Goal: Communication & Community: Answer question/provide support

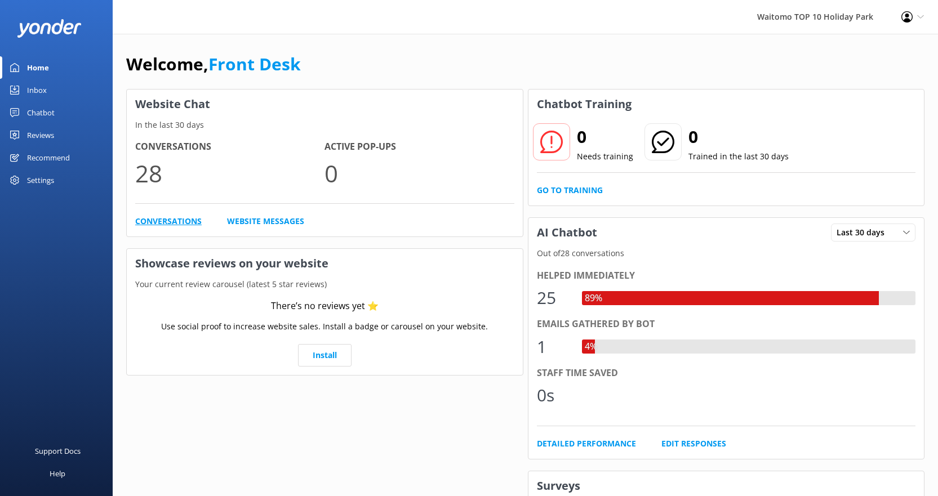
click at [175, 218] on link "Conversations" at bounding box center [168, 221] width 66 height 12
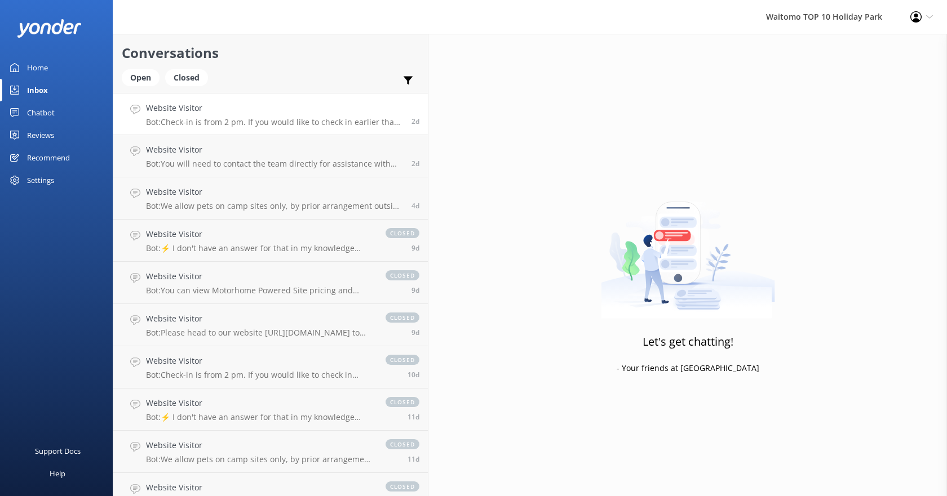
click at [275, 128] on link "Website Visitor Bot: Check-in is from 2 pm. If you would like to check in earli…" at bounding box center [270, 114] width 314 height 42
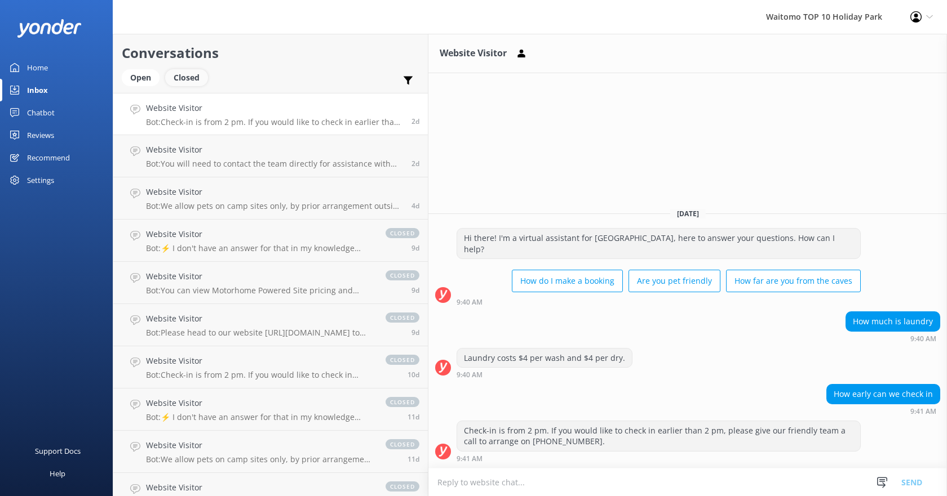
click at [183, 73] on div "Closed" at bounding box center [186, 77] width 43 height 17
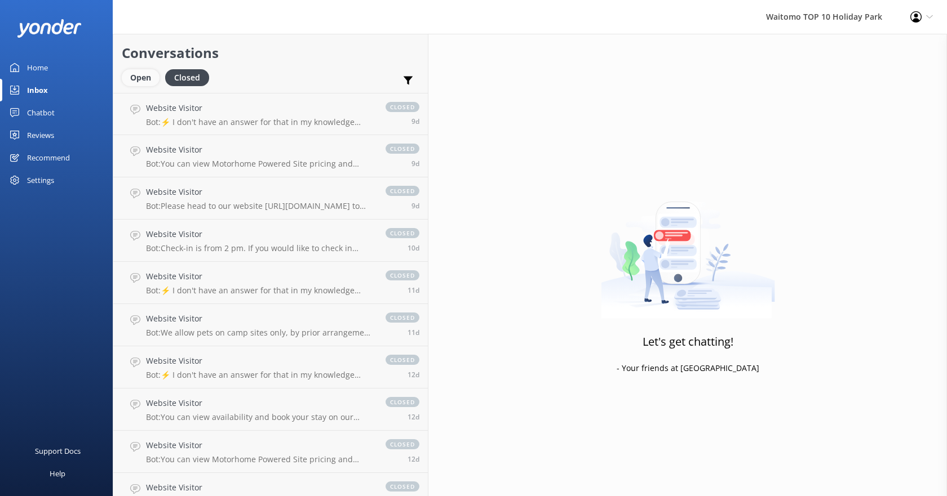
click at [134, 78] on div "Open" at bounding box center [141, 77] width 38 height 17
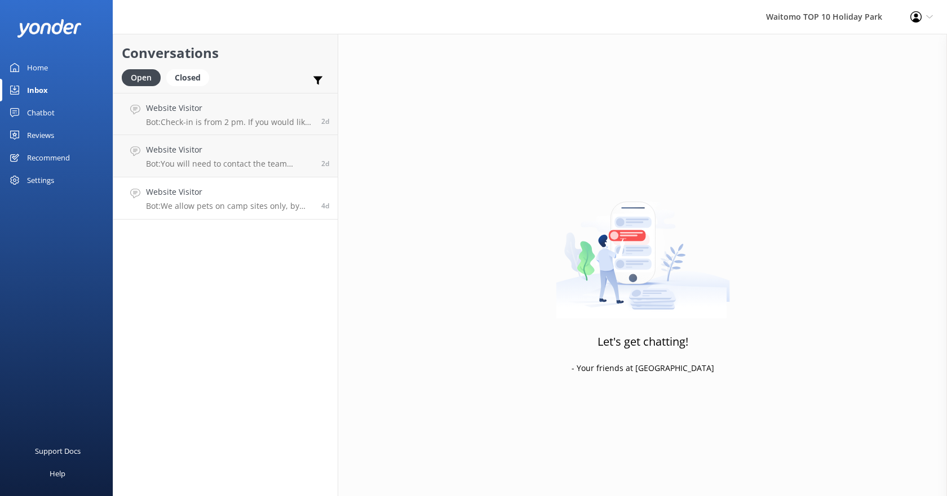
click at [228, 197] on h4 "Website Visitor" at bounding box center [229, 192] width 167 height 12
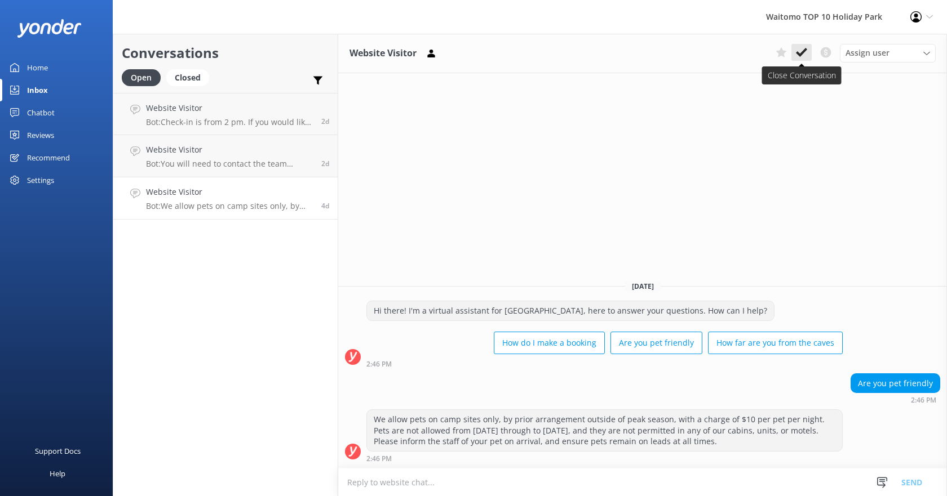
click at [800, 52] on icon at bounding box center [801, 52] width 11 height 11
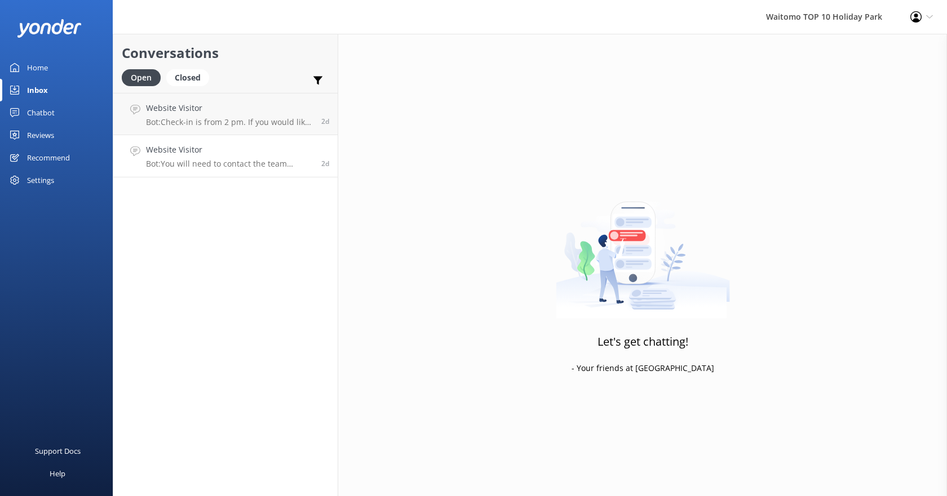
click at [270, 163] on p "Bot: You will need to contact the team directly for assistance with your Top 10…" at bounding box center [229, 164] width 167 height 10
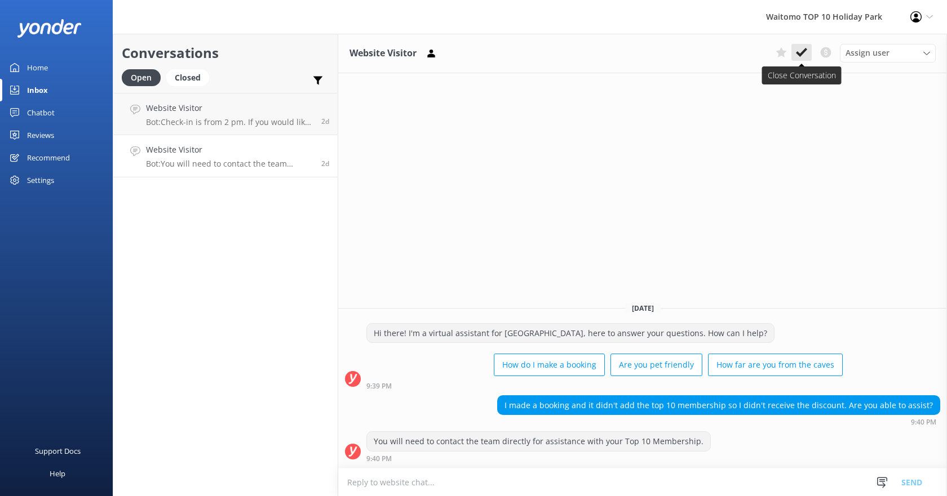
click at [795, 57] on button at bounding box center [801, 52] width 20 height 17
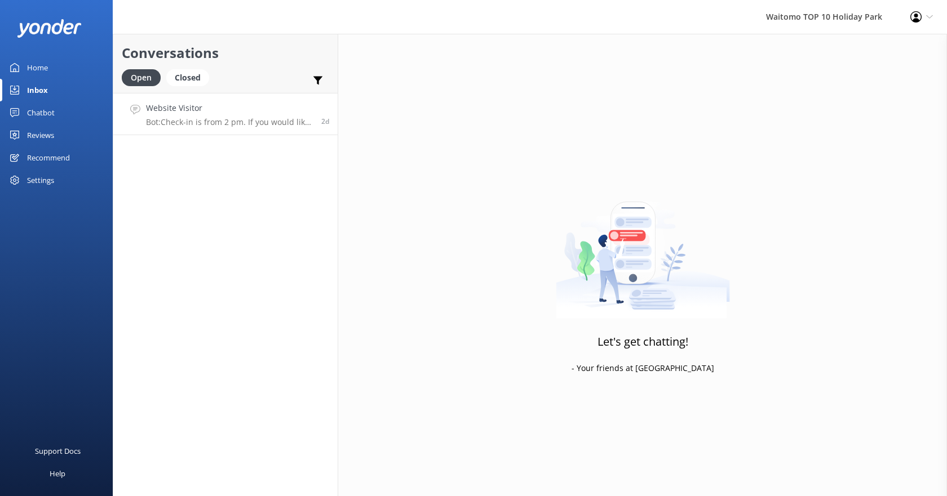
click at [242, 105] on h4 "Website Visitor" at bounding box center [229, 108] width 167 height 12
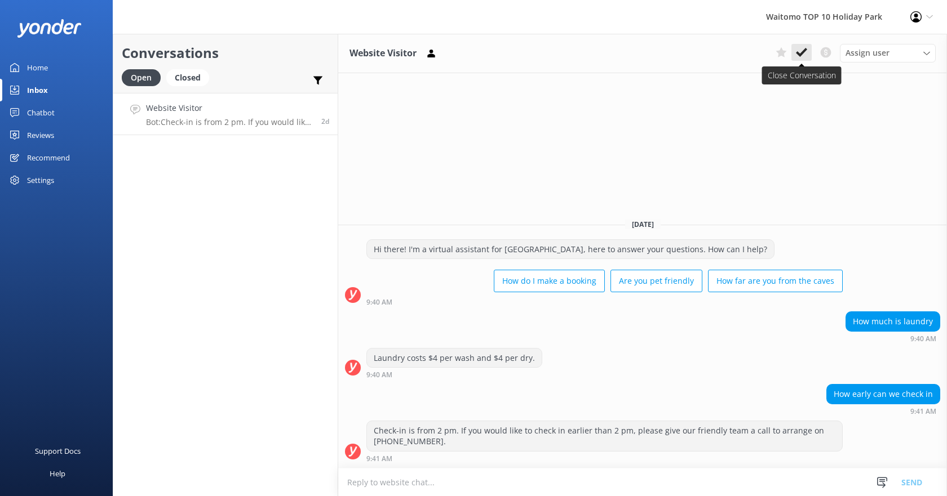
click at [798, 57] on icon at bounding box center [801, 52] width 11 height 11
